Goal: Find specific page/section

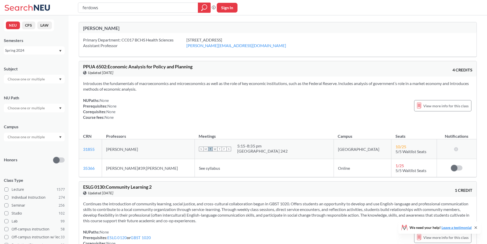
click at [56, 50] on div "Spring 2024" at bounding box center [31, 51] width 53 height 6
click at [24, 62] on div "Fall 2025" at bounding box center [36, 62] width 58 height 6
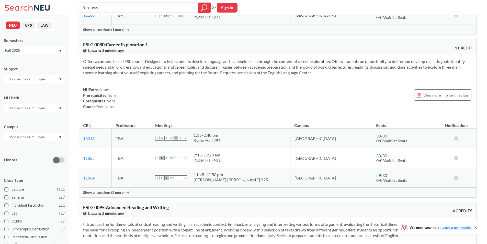
scroll to position [102, 0]
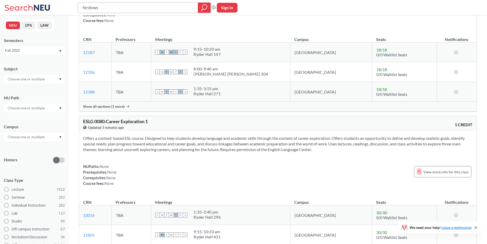
click at [201, 6] on div at bounding box center [204, 8] width 13 height 10
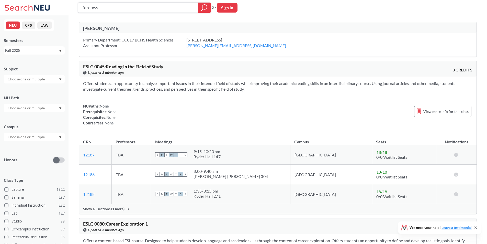
click at [118, 10] on input "ferdows" at bounding box center [138, 7] width 112 height 9
type input "phth 5210"
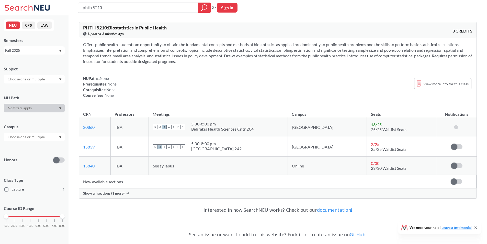
click at [114, 194] on span "Show all sections (1 more)" at bounding box center [103, 193] width 41 height 5
